Goal: Transaction & Acquisition: Purchase product/service

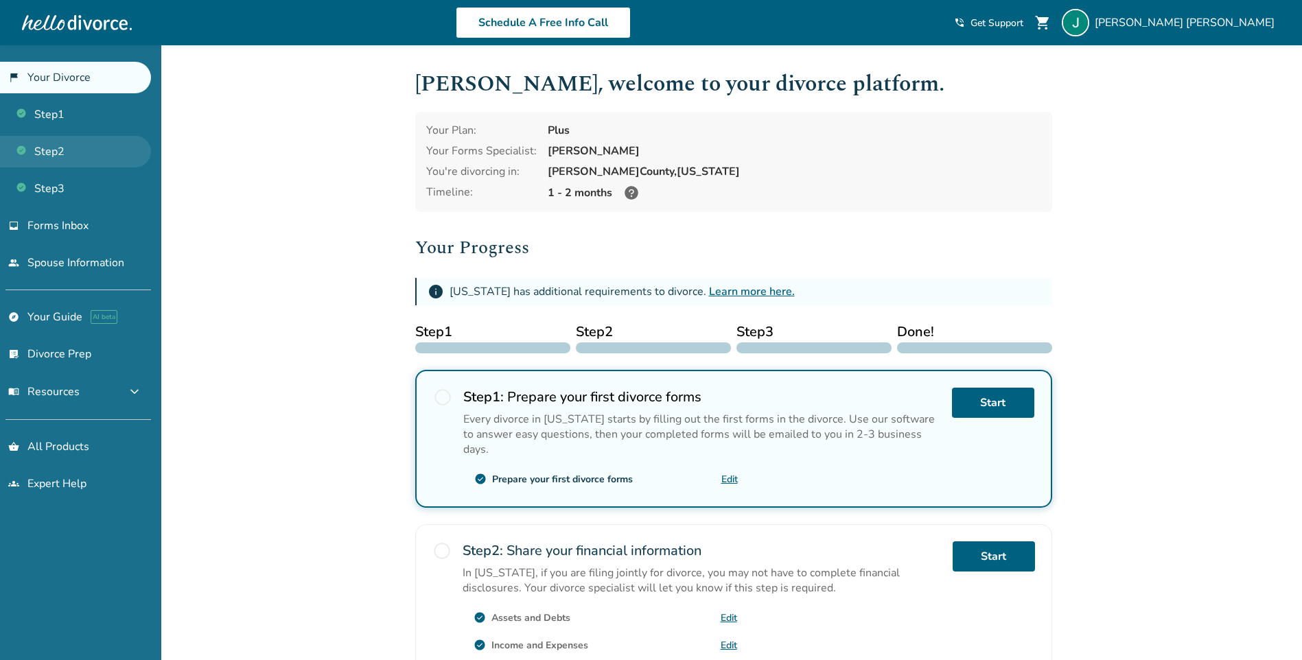
click at [47, 152] on link "Step 2" at bounding box center [75, 152] width 151 height 32
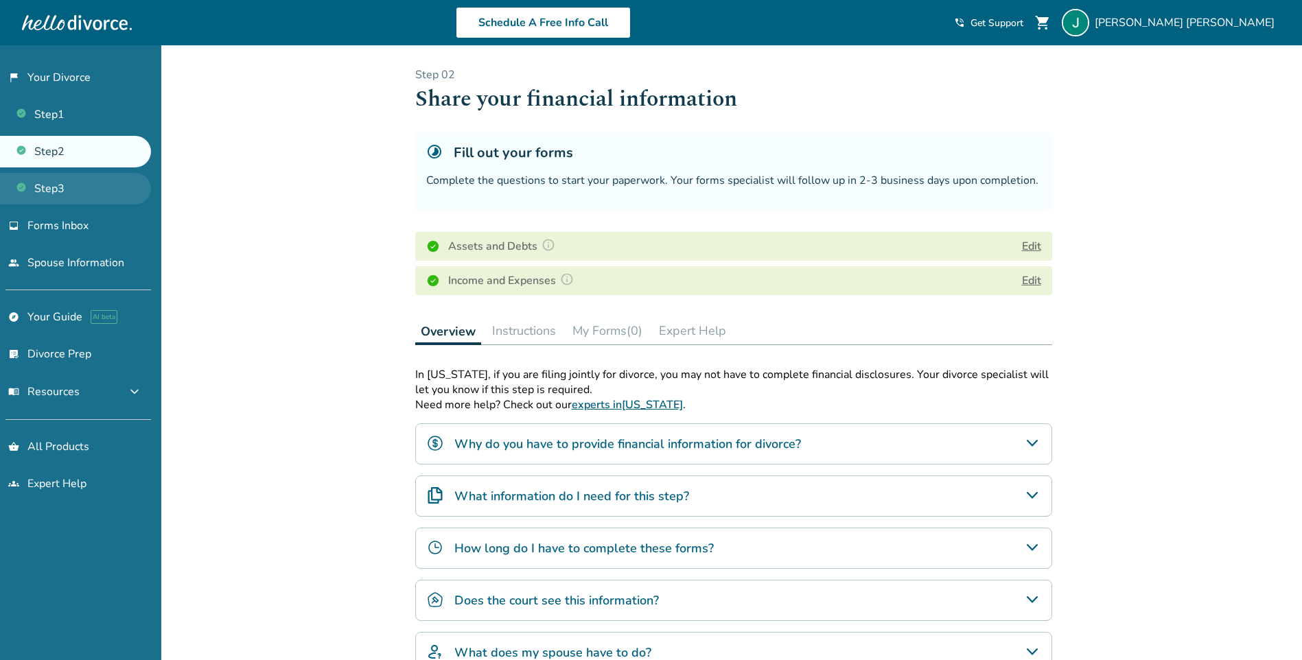
click at [47, 191] on link "Step 3" at bounding box center [75, 189] width 151 height 32
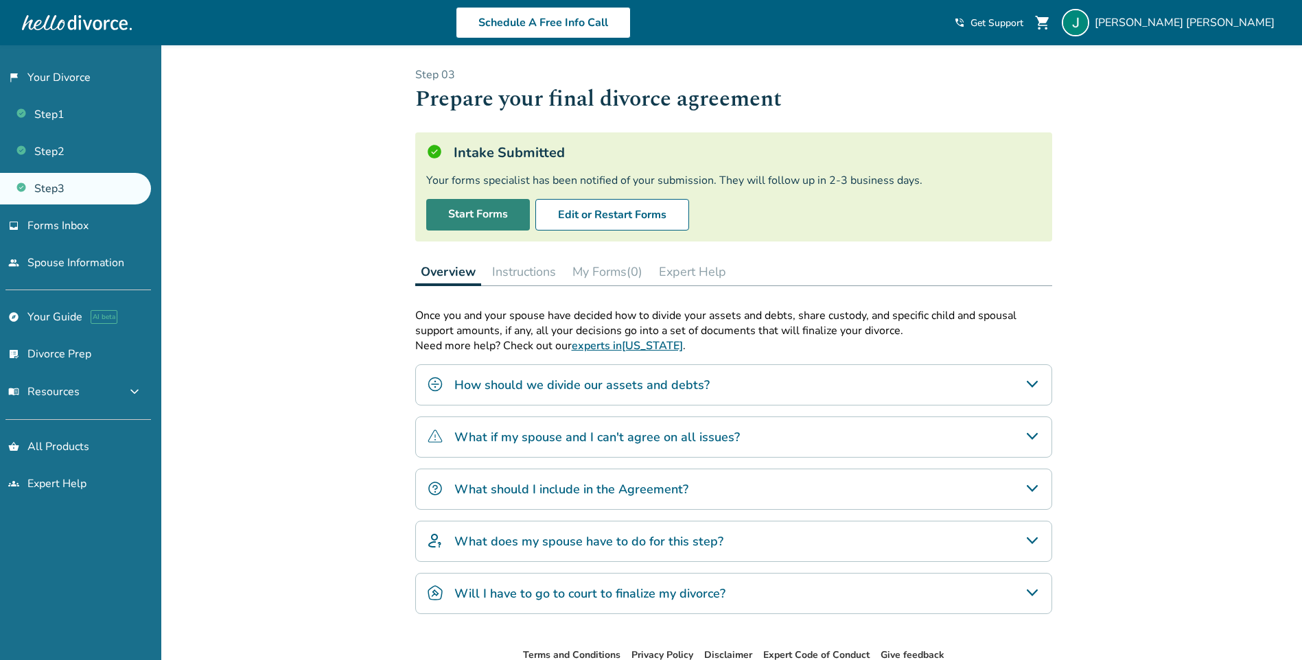
click at [483, 220] on link "Start Forms" at bounding box center [478, 215] width 104 height 32
click at [52, 117] on link "Step 1" at bounding box center [75, 115] width 151 height 32
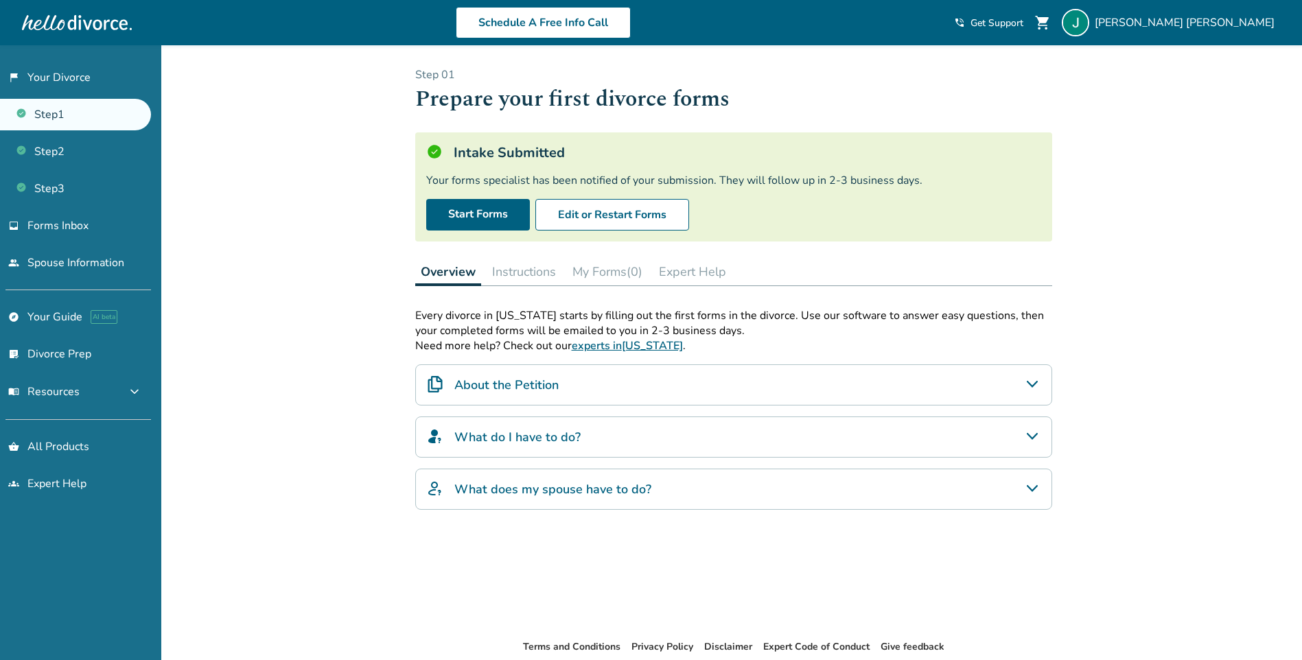
click at [48, 115] on link "Step 1" at bounding box center [75, 115] width 151 height 32
click at [584, 211] on button "Edit or Restart Forms" at bounding box center [612, 215] width 154 height 32
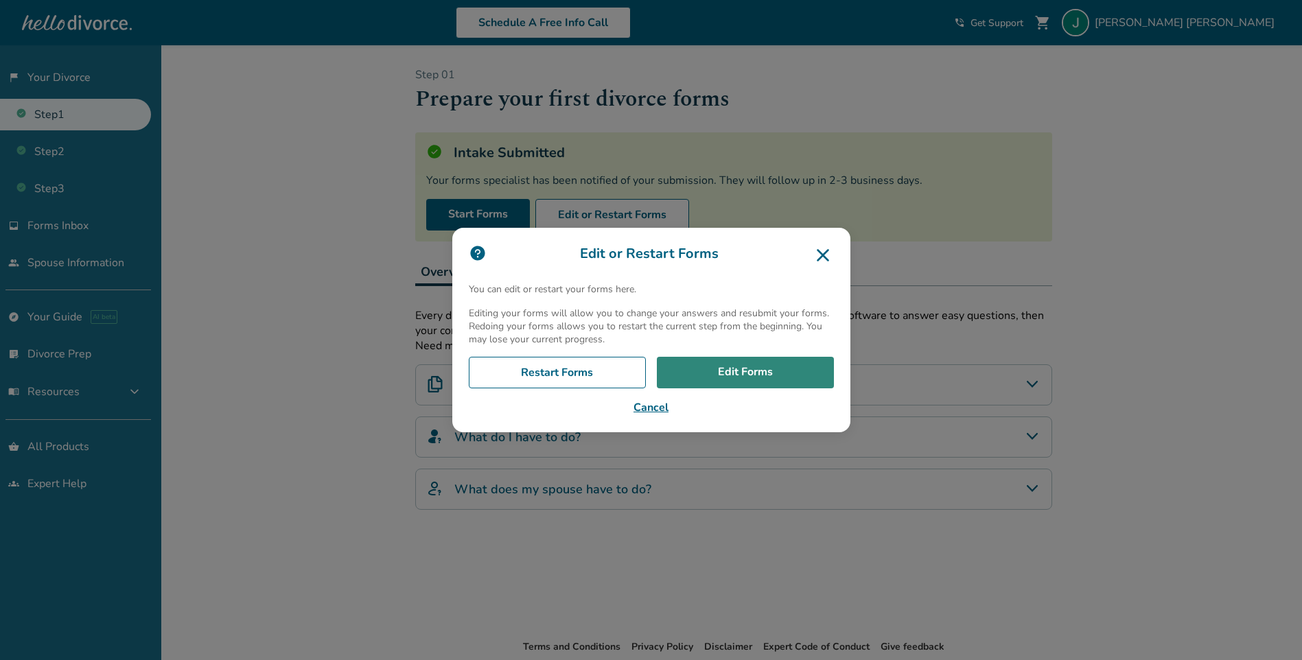
click at [753, 367] on link "Edit Forms" at bounding box center [745, 373] width 177 height 32
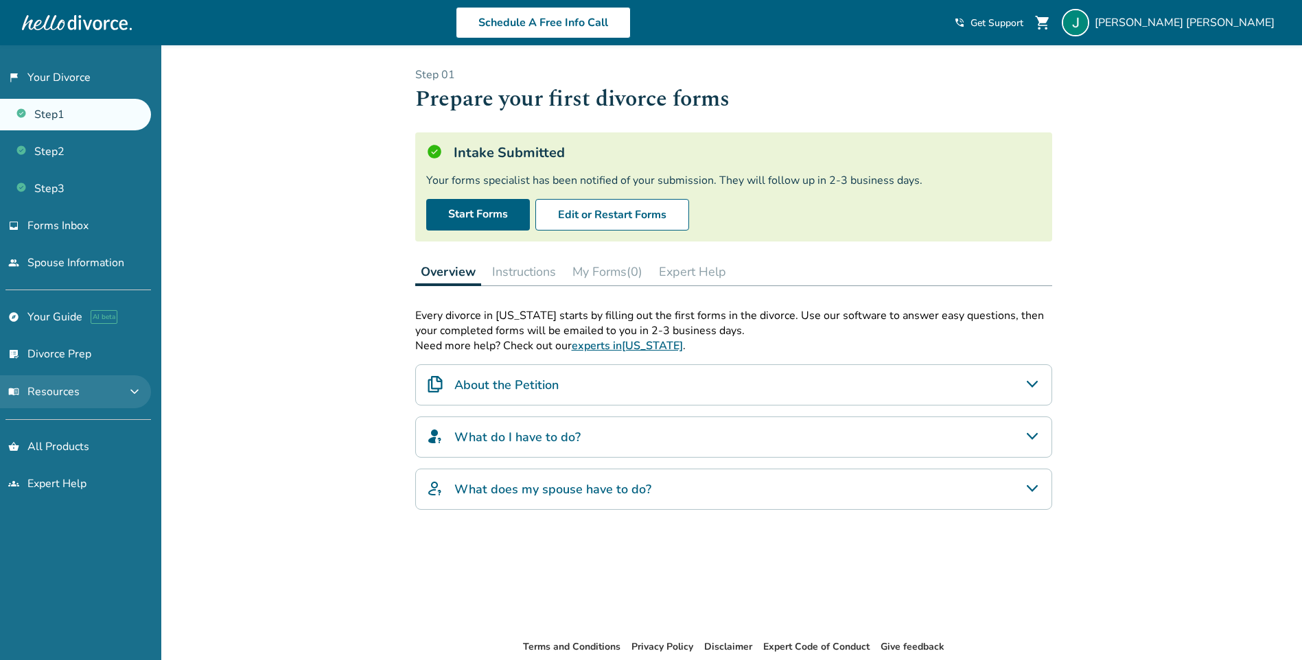
click at [38, 390] on span "menu_book Resources" at bounding box center [43, 391] width 71 height 15
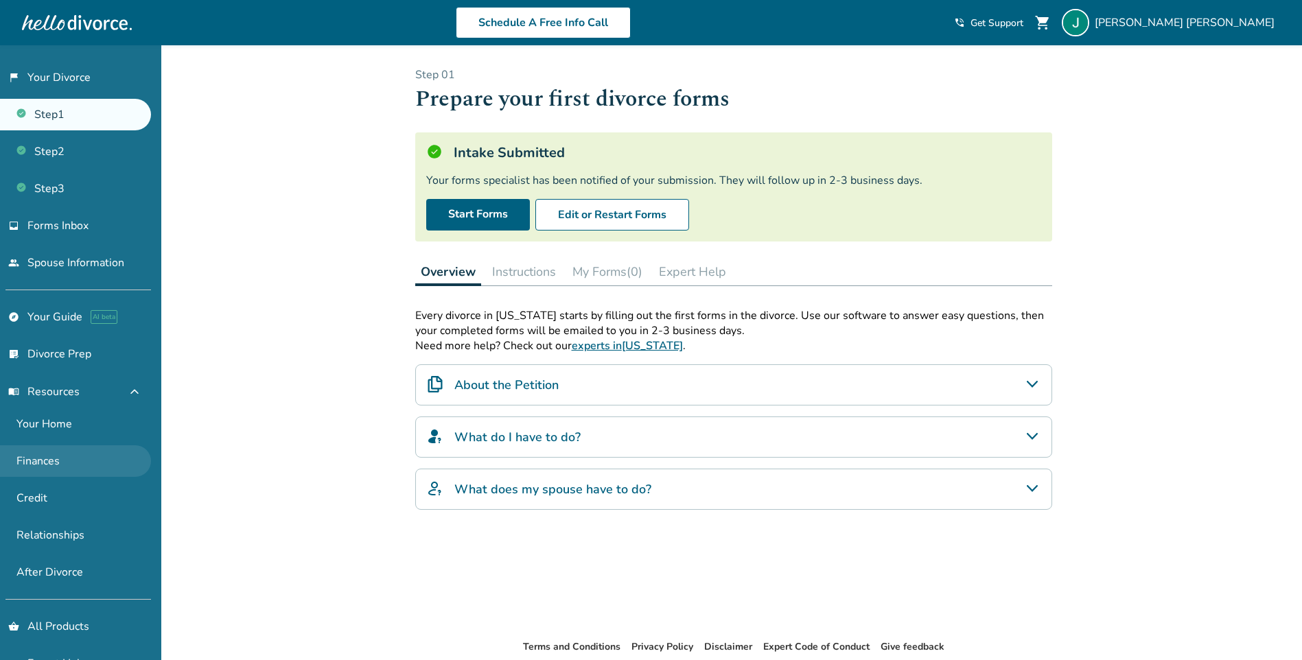
scroll to position [36, 0]
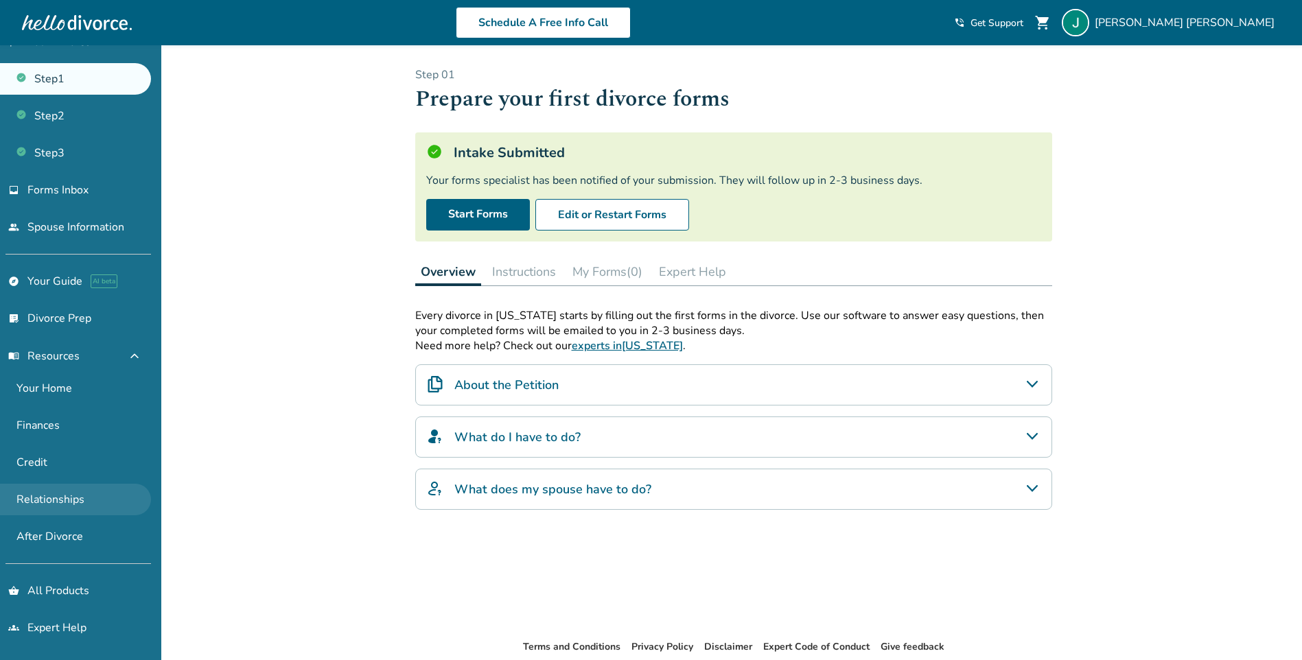
click at [45, 498] on link "Relationships" at bounding box center [75, 500] width 151 height 32
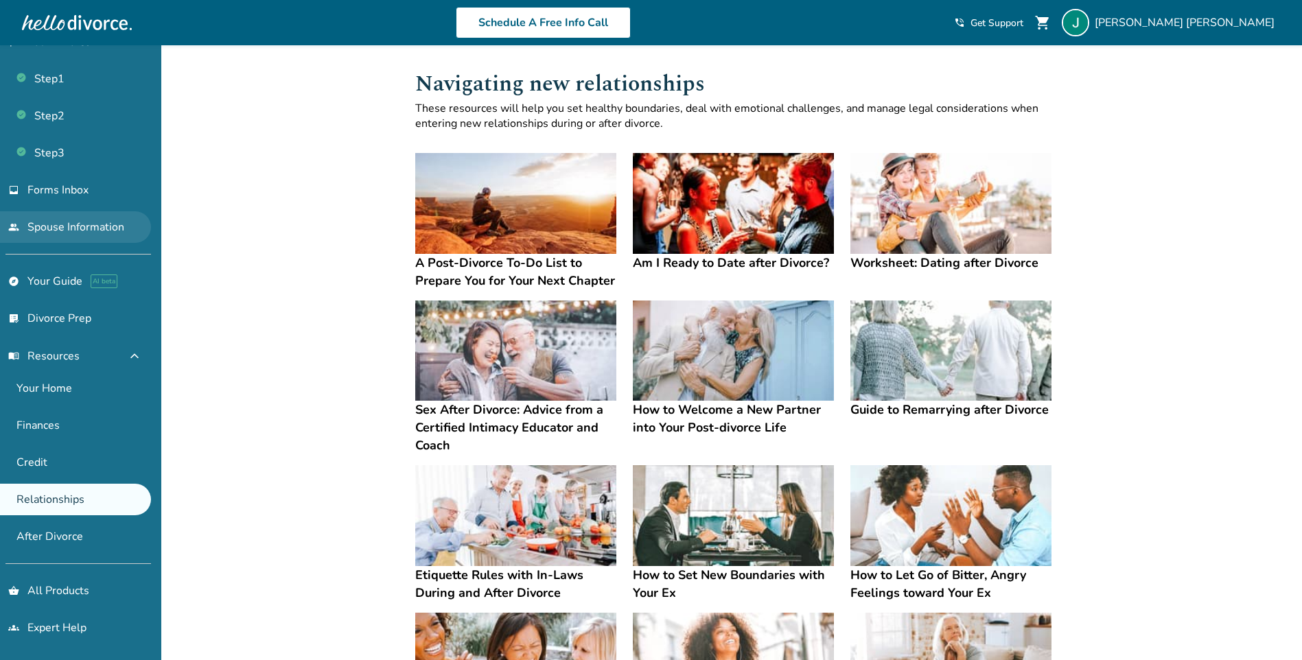
click at [40, 222] on link "people Spouse Information" at bounding box center [75, 227] width 151 height 32
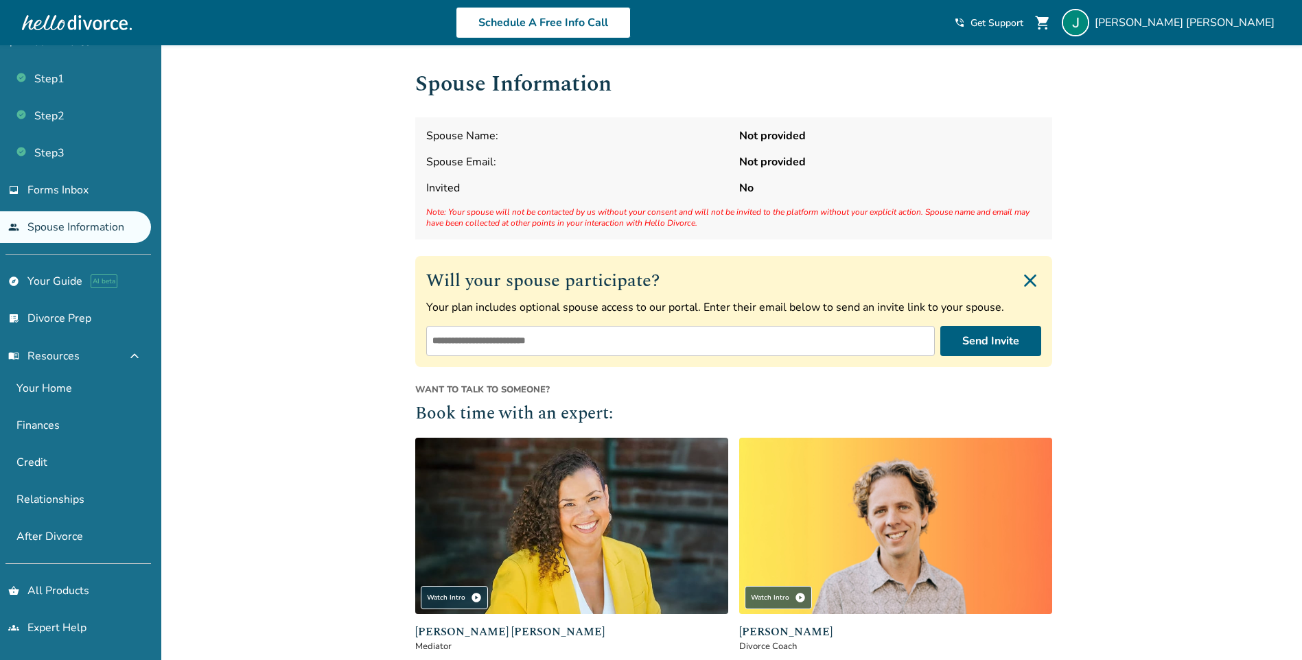
click at [495, 340] on input "email" at bounding box center [680, 341] width 508 height 30
type input "**********"
click at [981, 342] on button "Send Invite" at bounding box center [990, 341] width 101 height 30
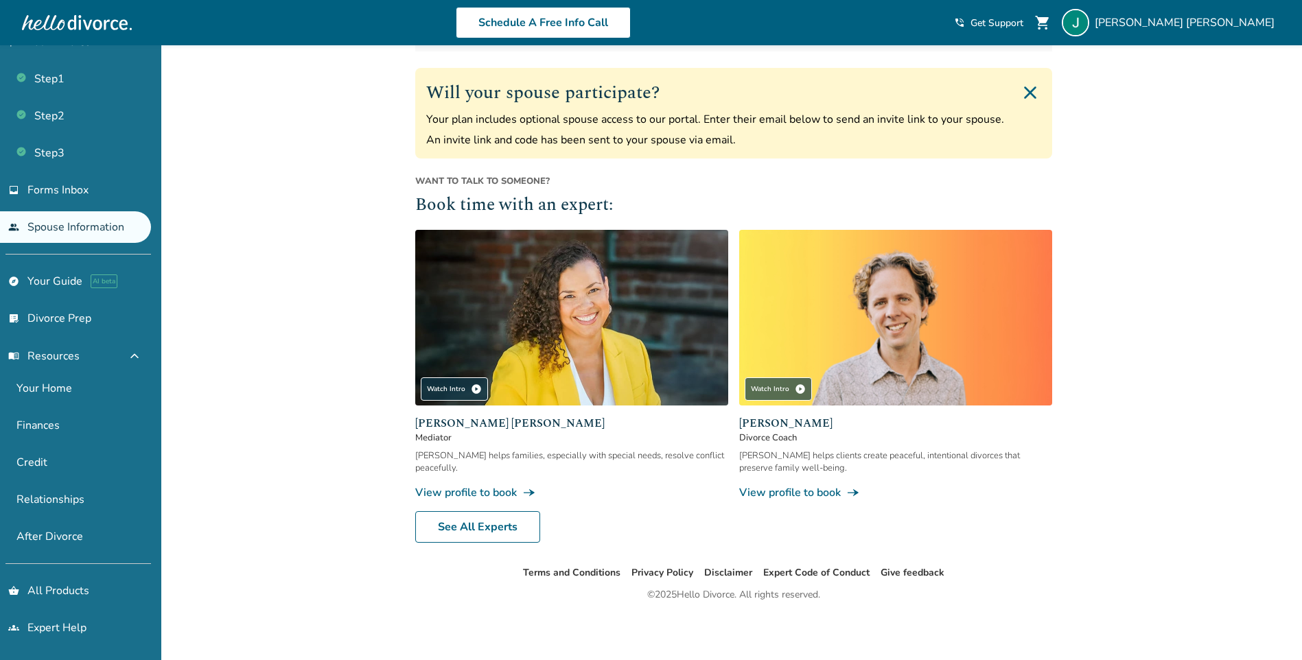
scroll to position [189, 0]
click at [467, 528] on link "See All Experts" at bounding box center [477, 527] width 125 height 32
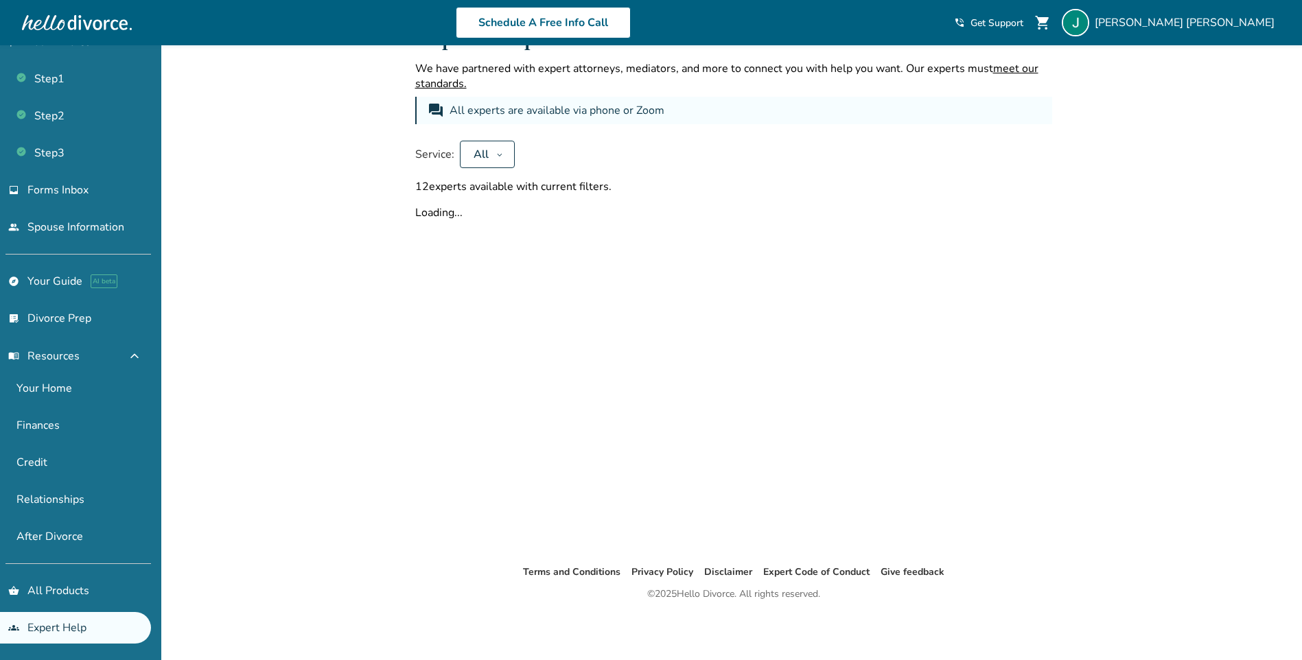
scroll to position [189, 0]
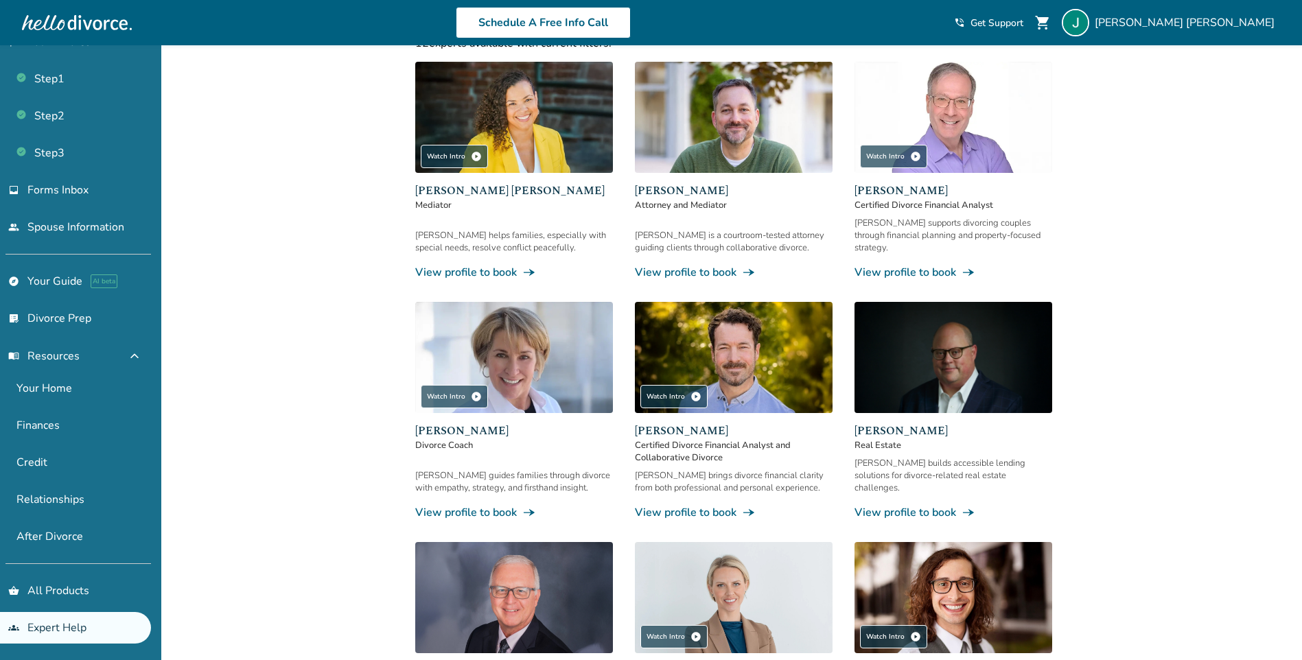
click at [456, 265] on link "View profile to book line_end_arrow_notch" at bounding box center [514, 272] width 198 height 15
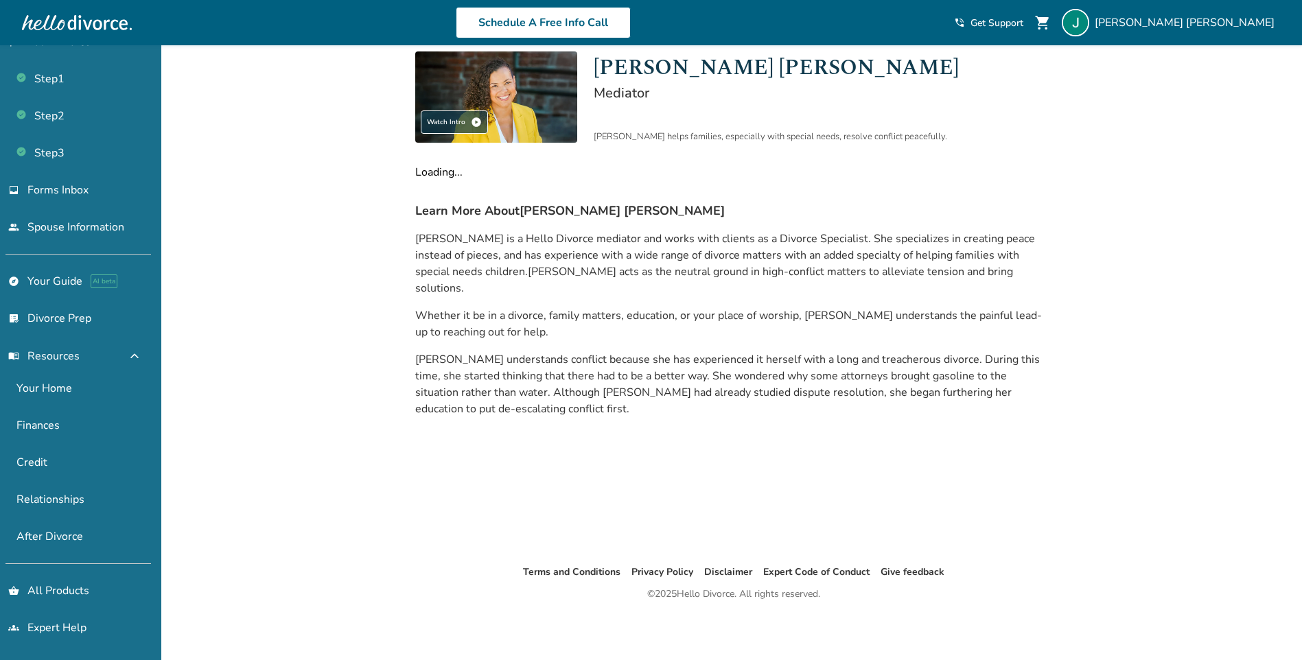
scroll to position [45, 0]
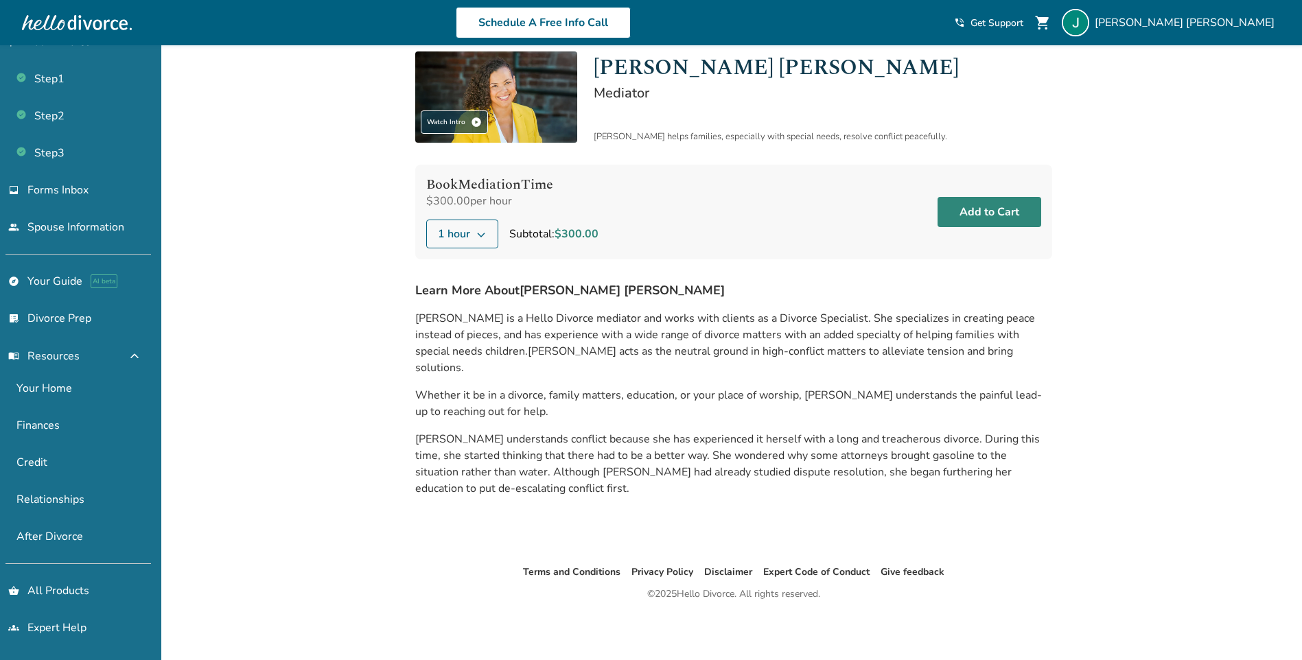
click at [985, 215] on button "Add to Cart" at bounding box center [989, 212] width 104 height 30
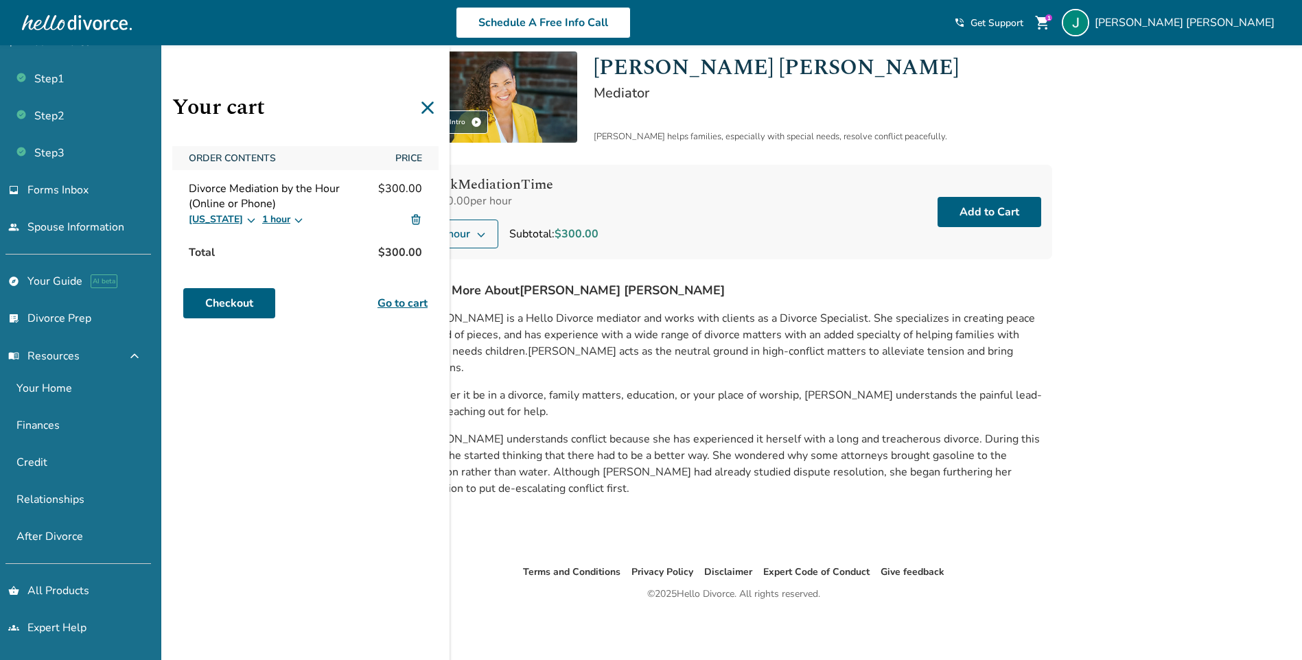
click at [425, 109] on icon at bounding box center [427, 108] width 12 height 12
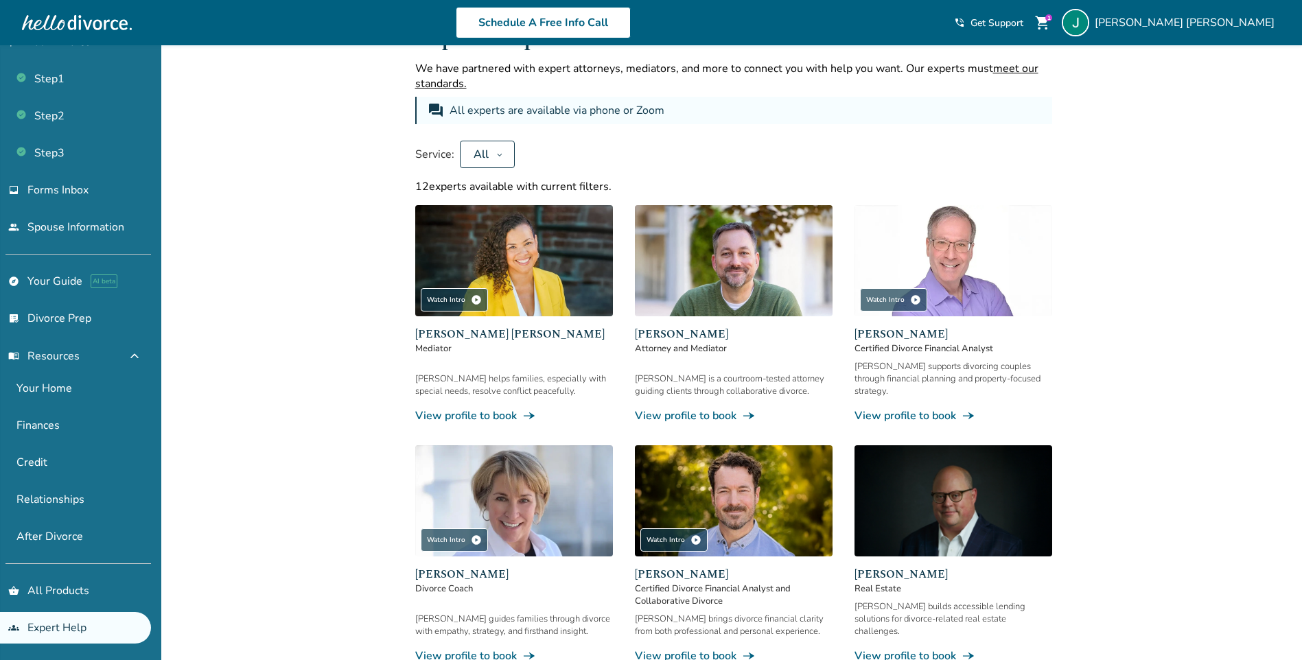
click at [721, 271] on img at bounding box center [734, 260] width 198 height 111
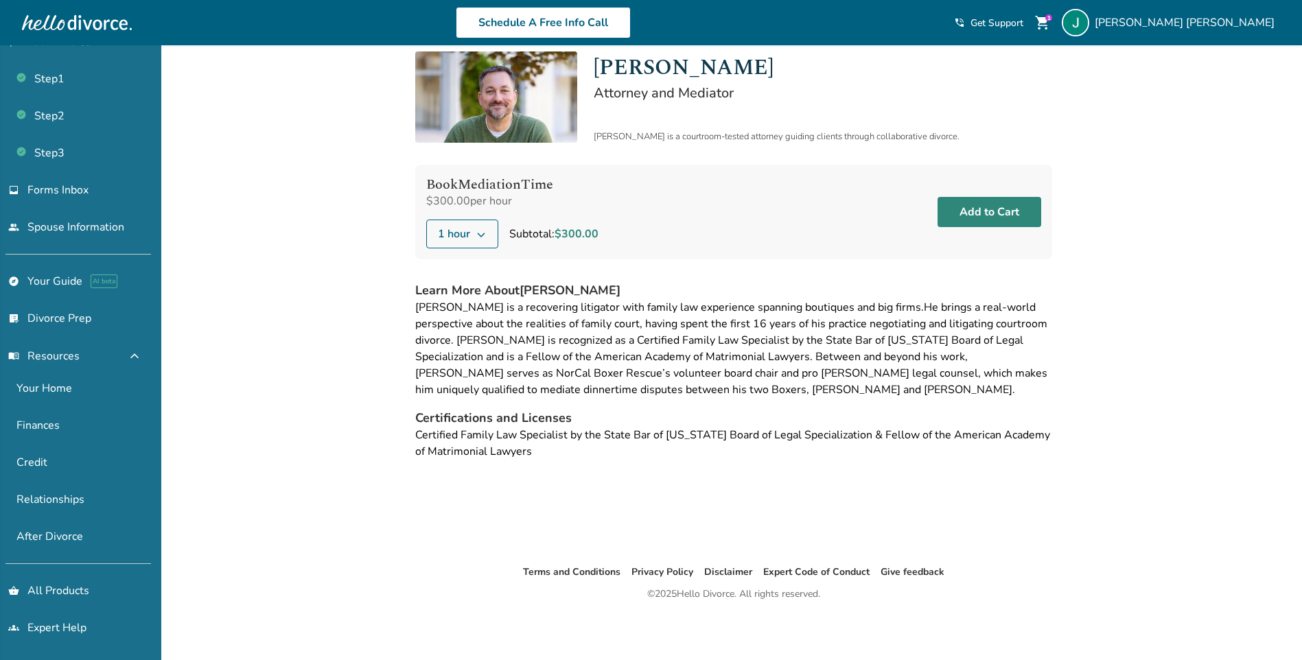
click at [979, 212] on button "Add to Cart" at bounding box center [989, 212] width 104 height 30
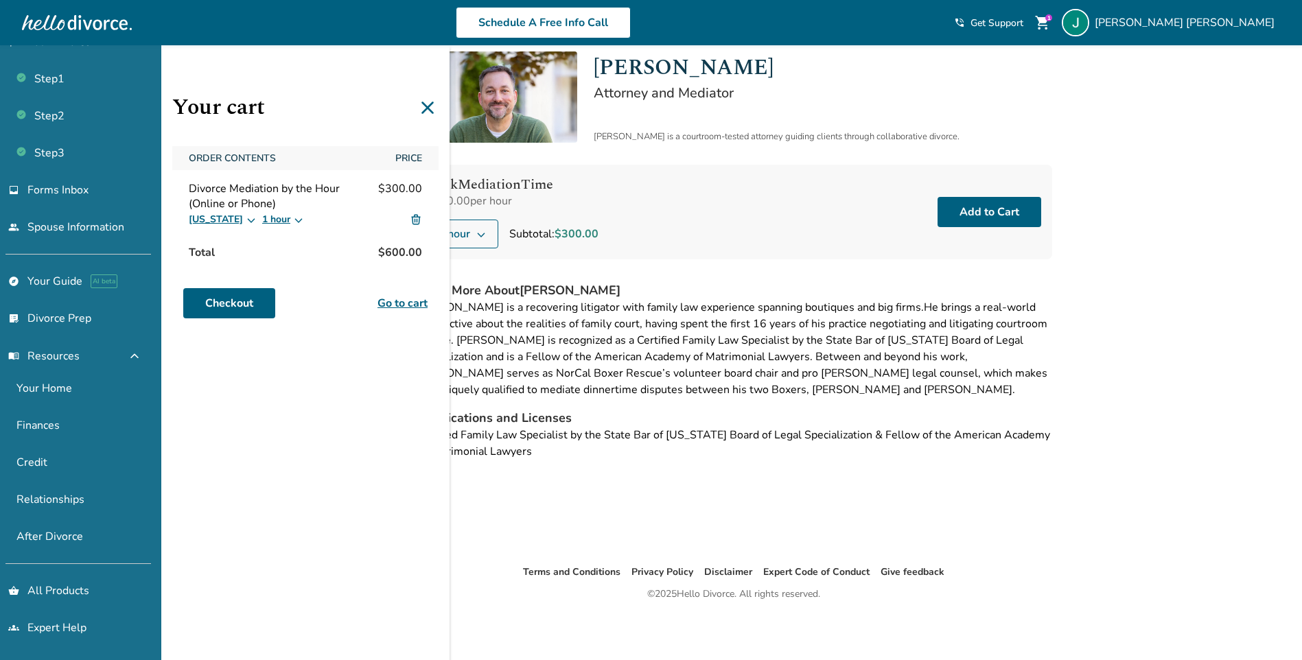
click at [431, 103] on icon at bounding box center [427, 108] width 12 height 12
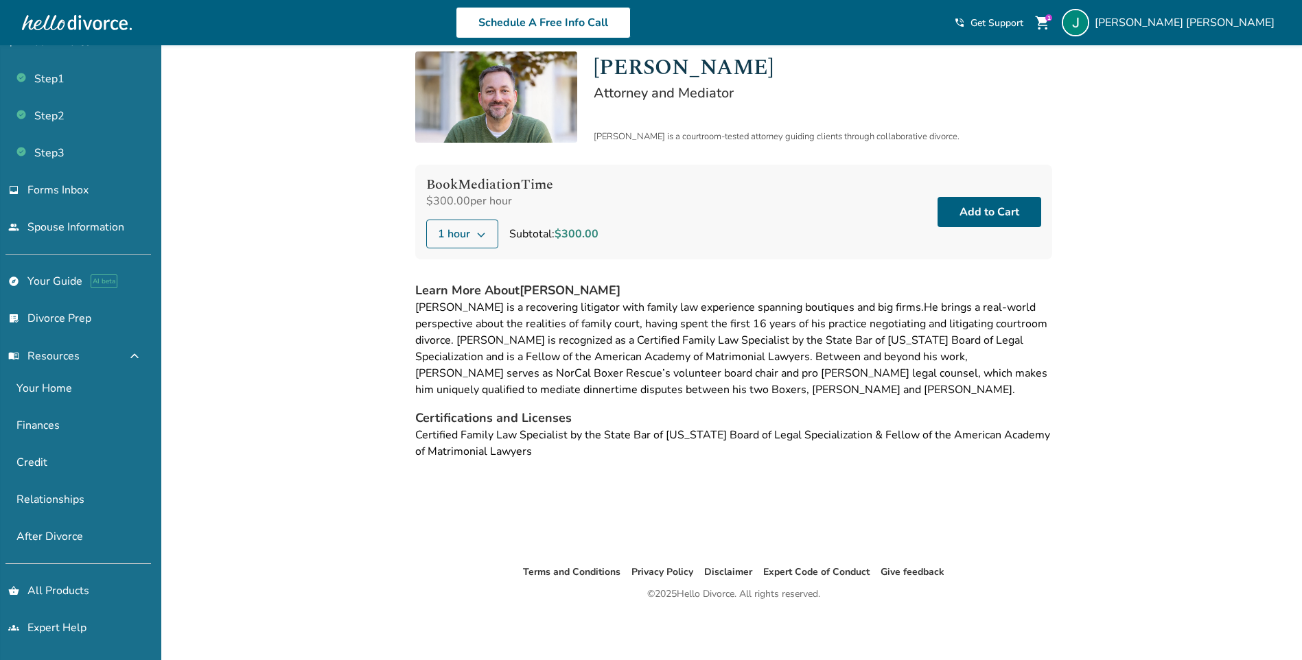
click at [1051, 19] on span "shopping_cart" at bounding box center [1042, 22] width 16 height 16
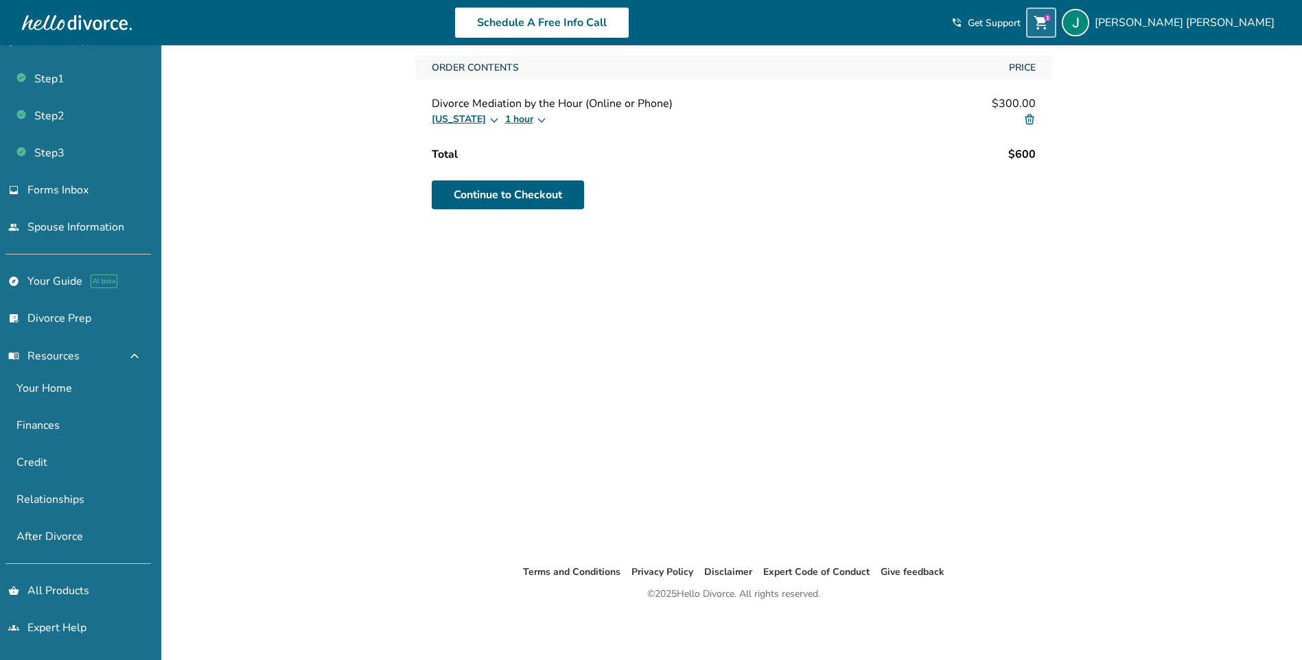
click at [508, 122] on button "1 hour" at bounding box center [526, 119] width 42 height 16
click at [568, 116] on div "Minnesota 1 hour 1 hour 2 hours 3 hours 4 hours 5 hours" at bounding box center [734, 119] width 604 height 16
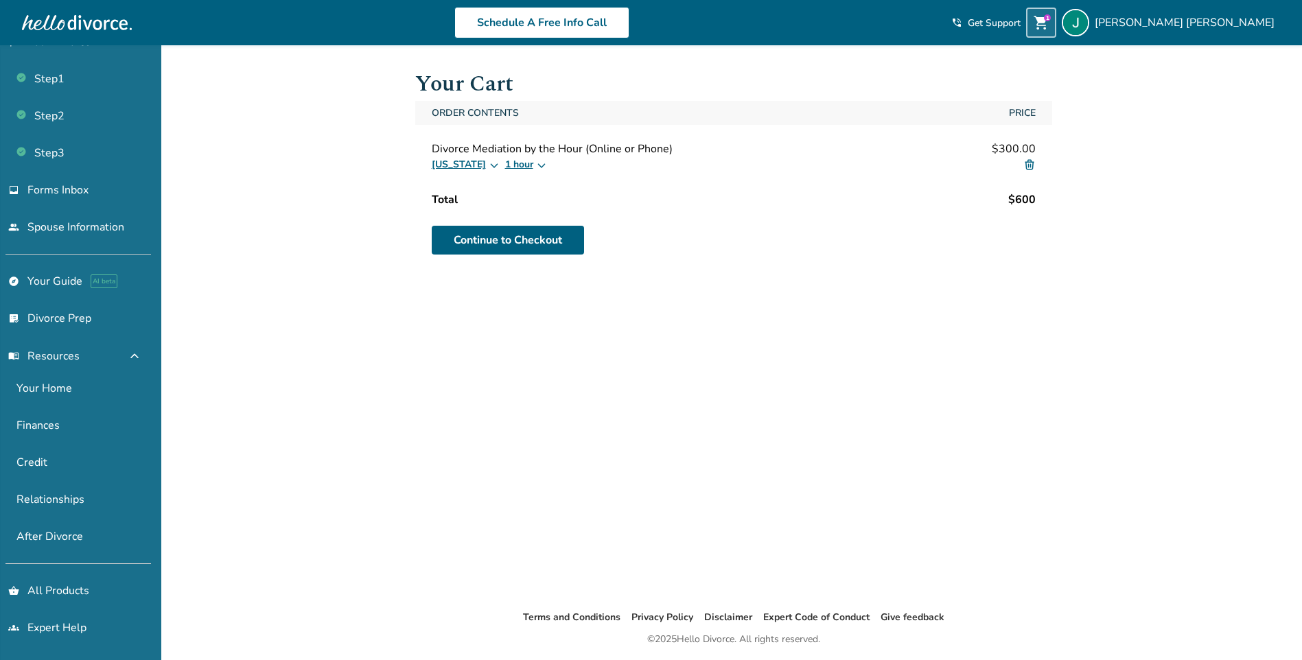
click at [1028, 167] on img at bounding box center [1029, 165] width 12 height 12
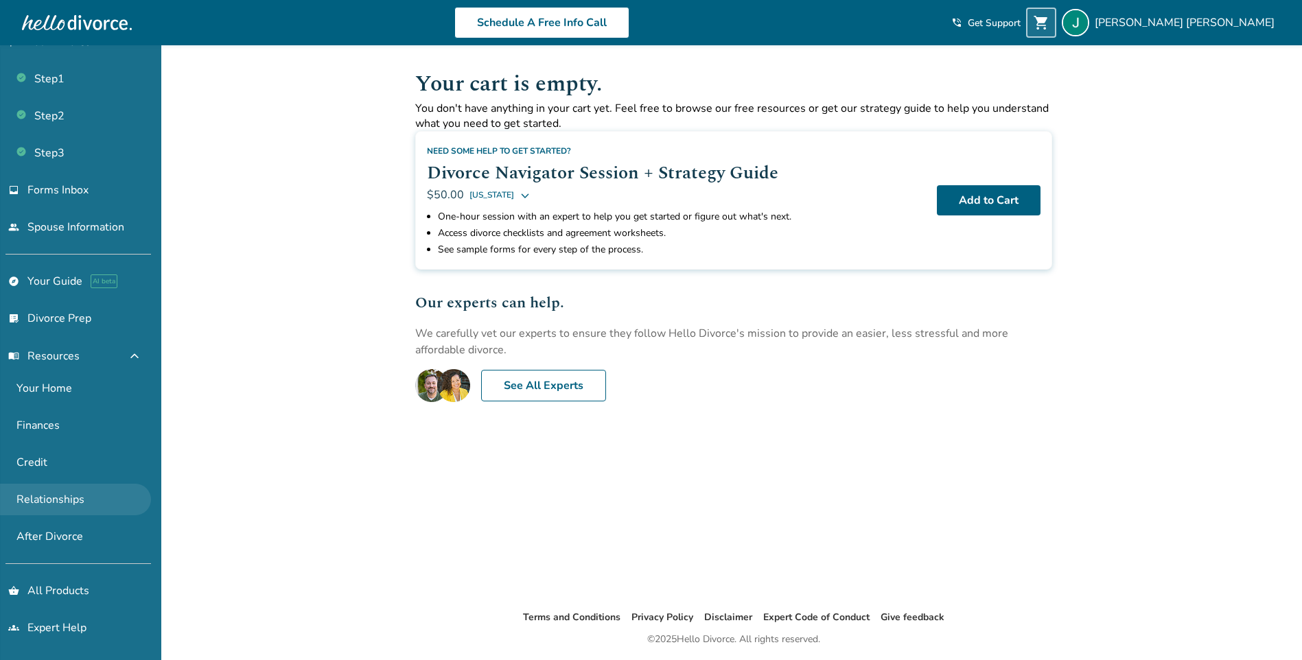
click at [55, 497] on link "Relationships" at bounding box center [75, 500] width 151 height 32
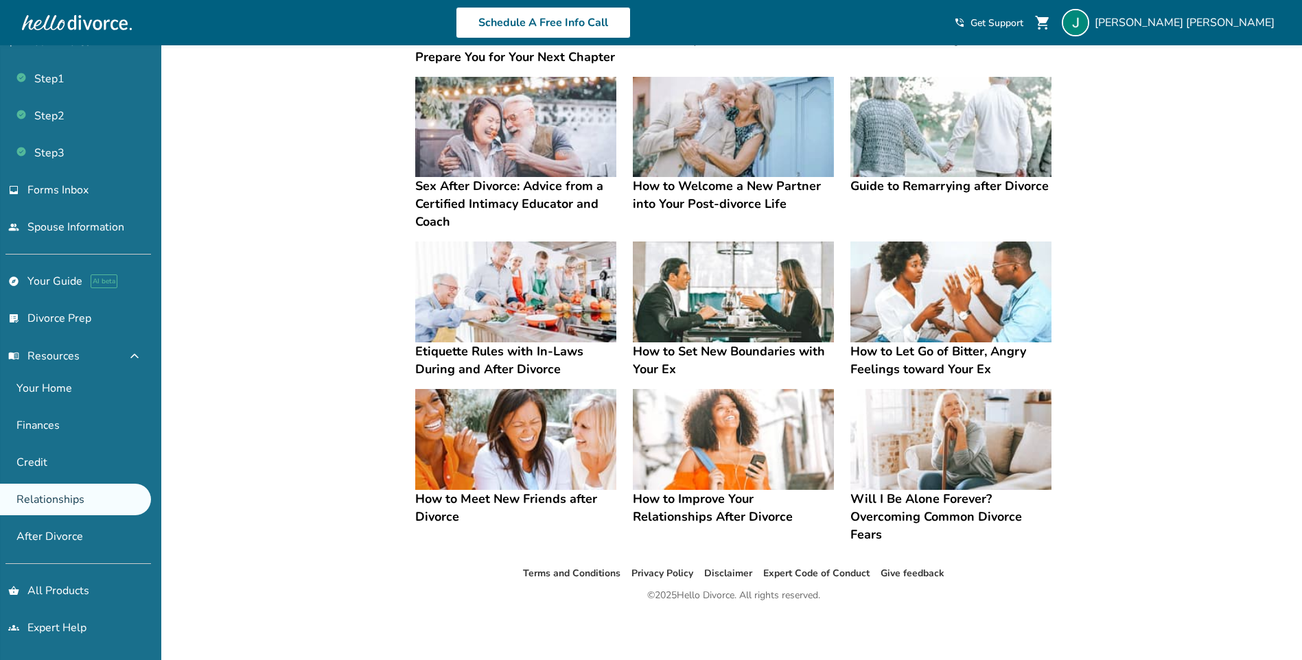
scroll to position [225, 0]
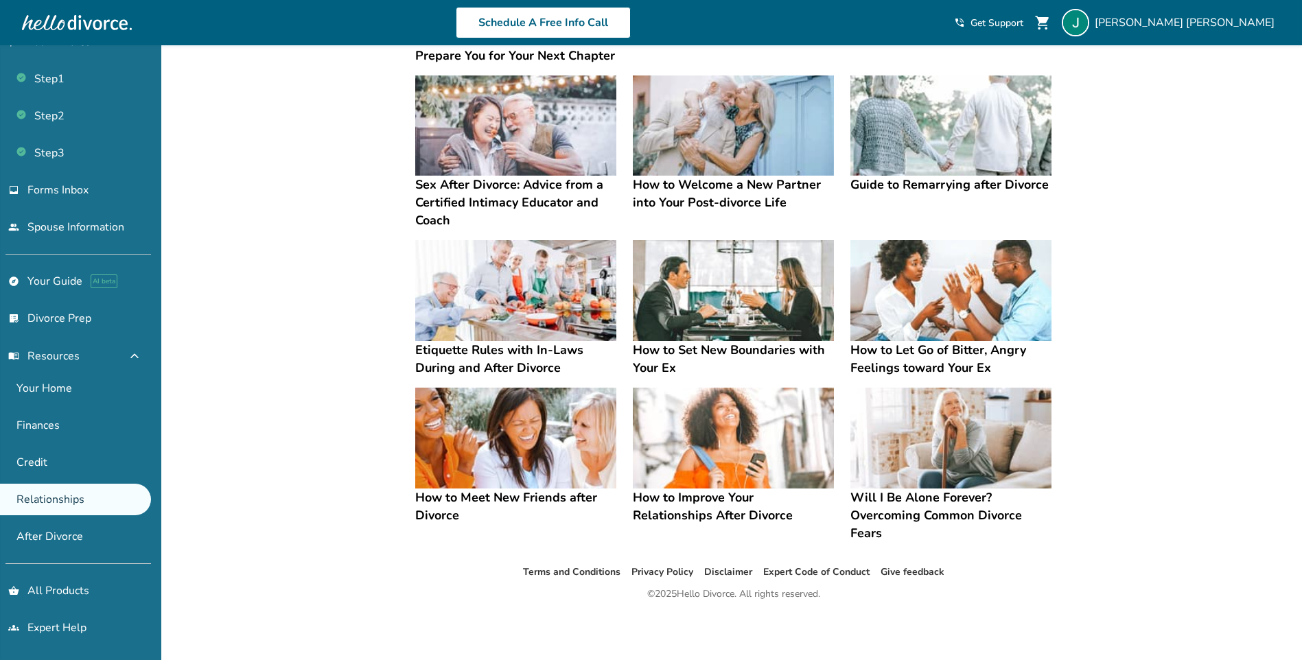
click at [324, 497] on div "Added to cart Navigating new relationships These resources will help you set he…" at bounding box center [651, 240] width 1302 height 840
click at [47, 386] on link "Your Home" at bounding box center [75, 389] width 151 height 32
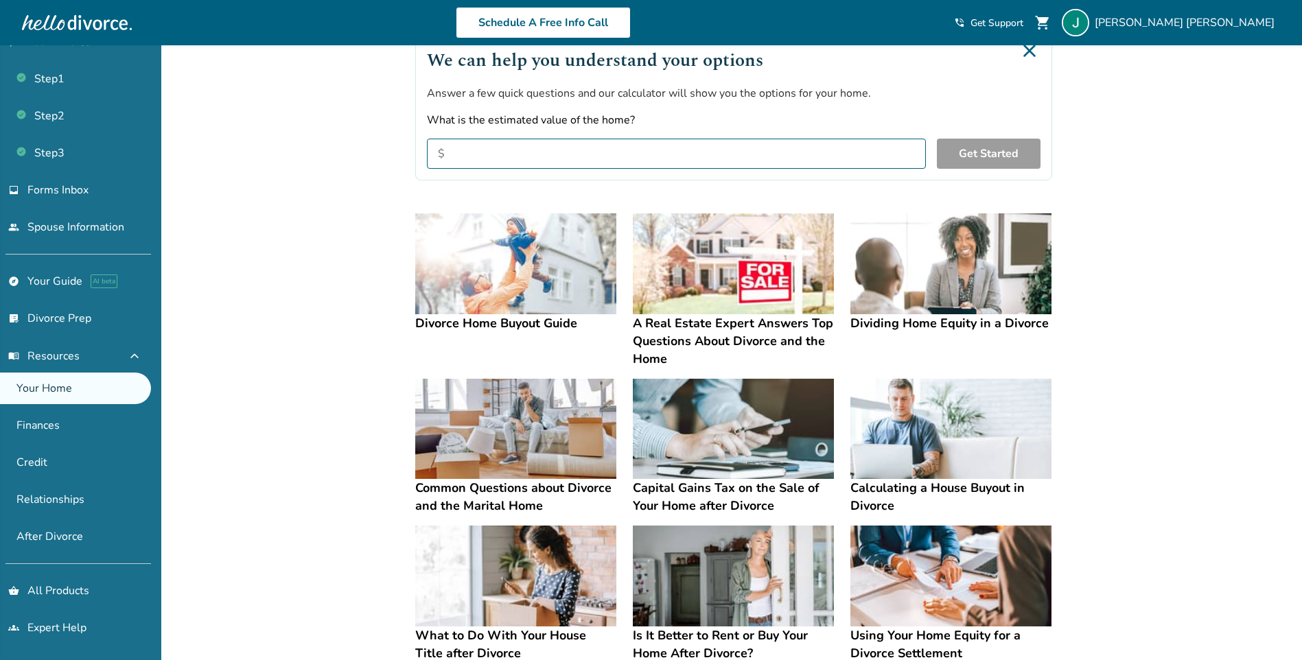
scroll to position [124, 0]
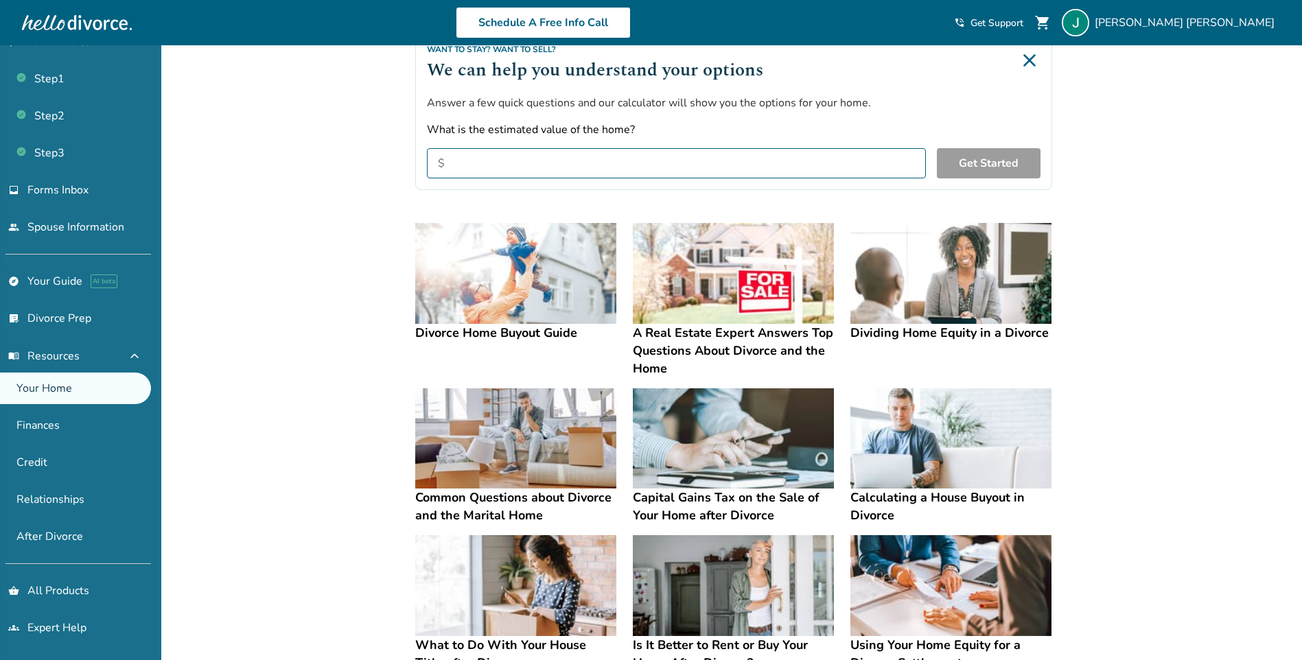
click at [959, 294] on img at bounding box center [950, 273] width 201 height 101
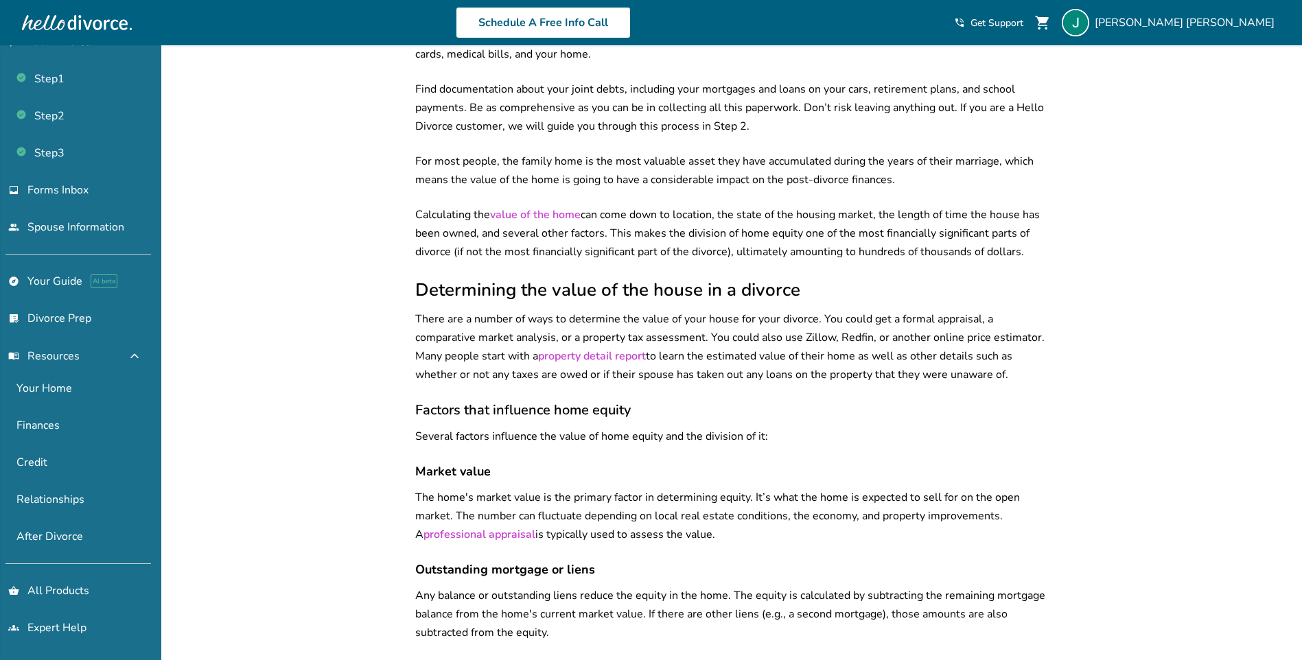
scroll to position [2605, 0]
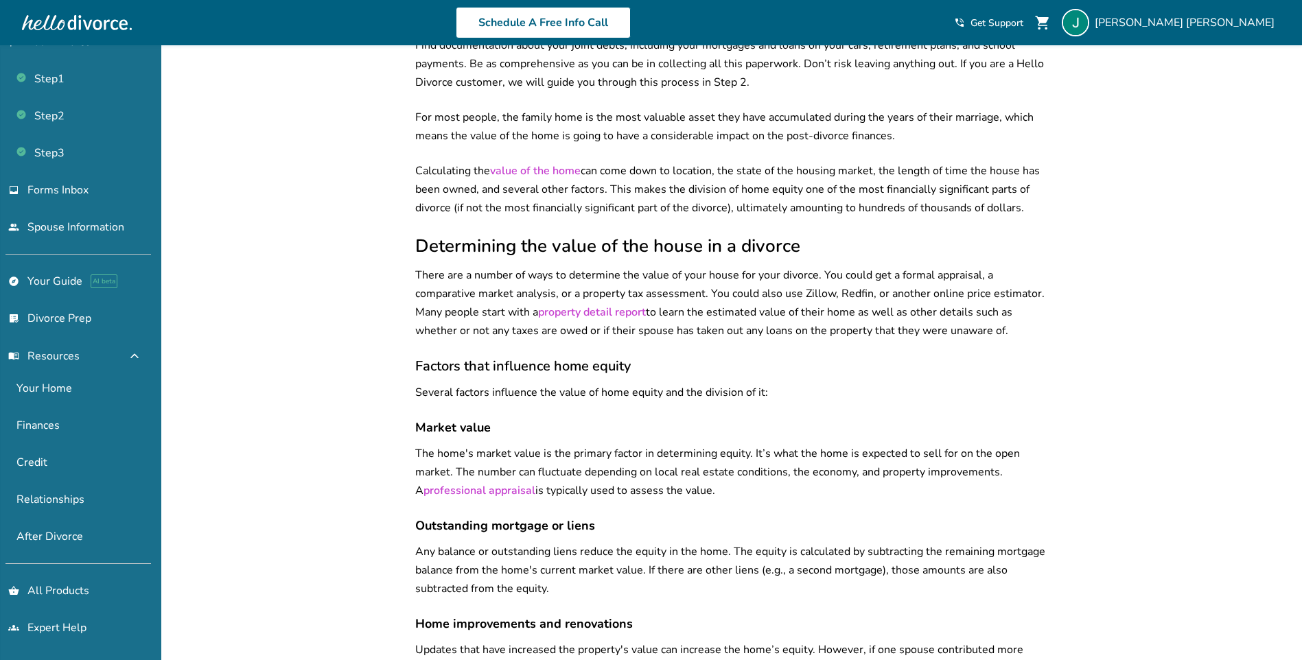
drag, startPoint x: 360, startPoint y: 267, endPoint x: 334, endPoint y: 264, distance: 26.9
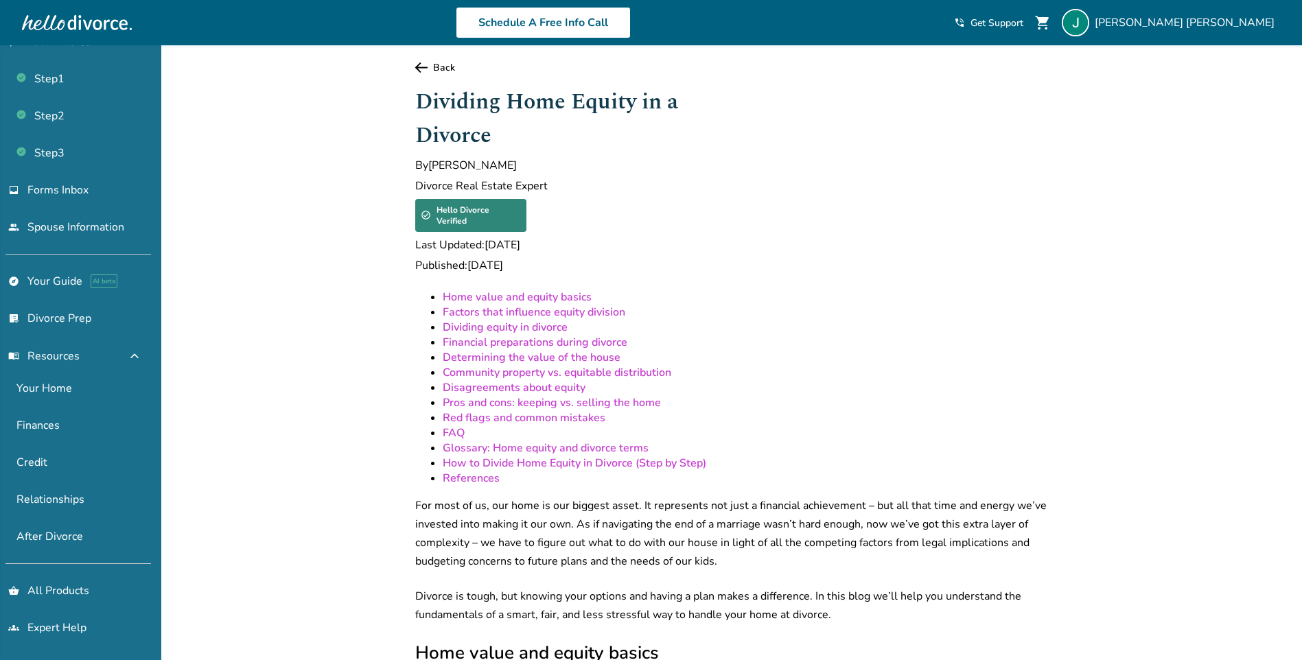
scroll to position [0, 0]
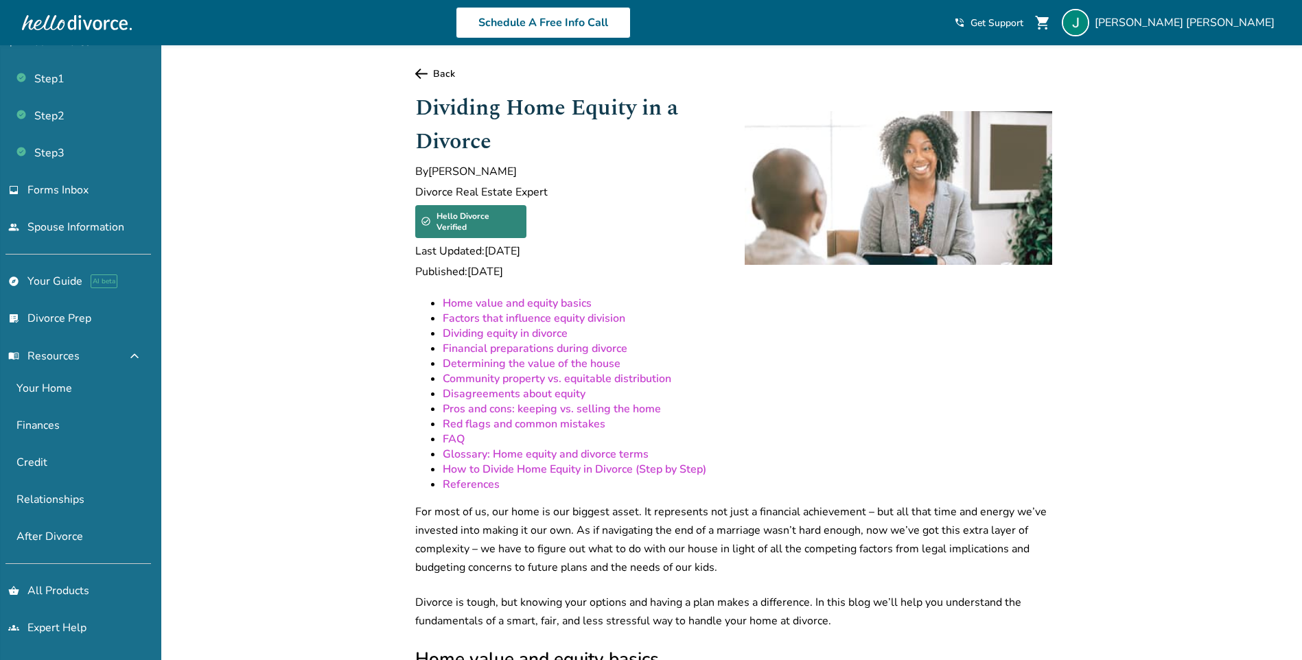
click at [446, 73] on link "Back" at bounding box center [733, 73] width 637 height 13
